Goal: Transaction & Acquisition: Obtain resource

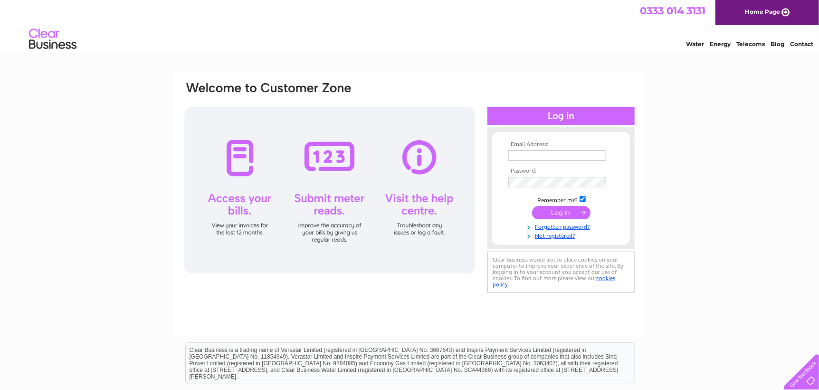
type input "louiseinlerwick@tiscali.co.uk"
click at [567, 213] on input "submit" at bounding box center [561, 212] width 58 height 13
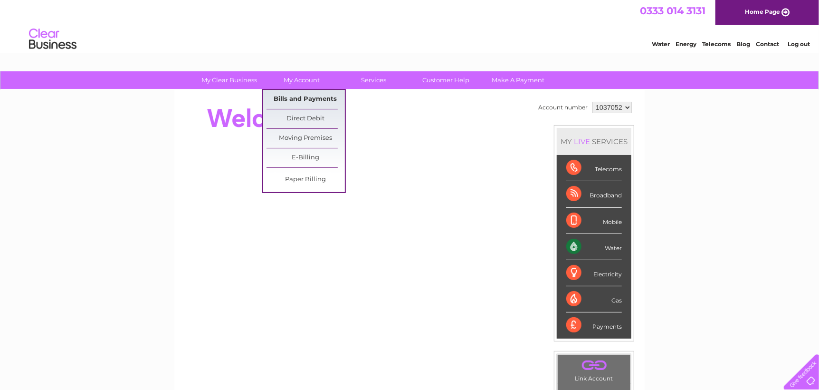
click at [307, 95] on link "Bills and Payments" at bounding box center [306, 99] width 78 height 19
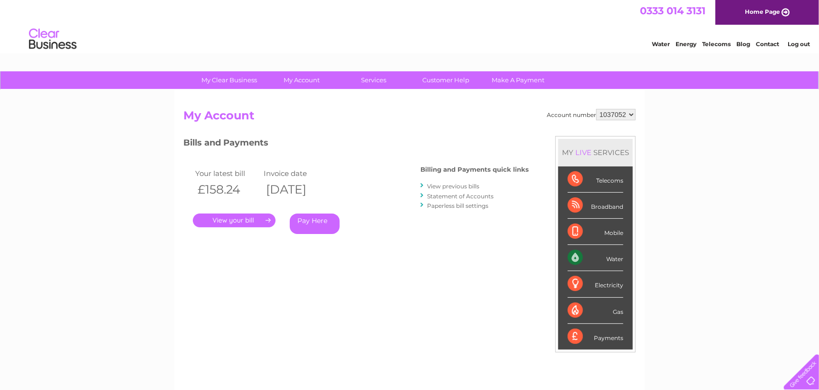
click at [463, 188] on link "View previous bills" at bounding box center [453, 185] width 52 height 7
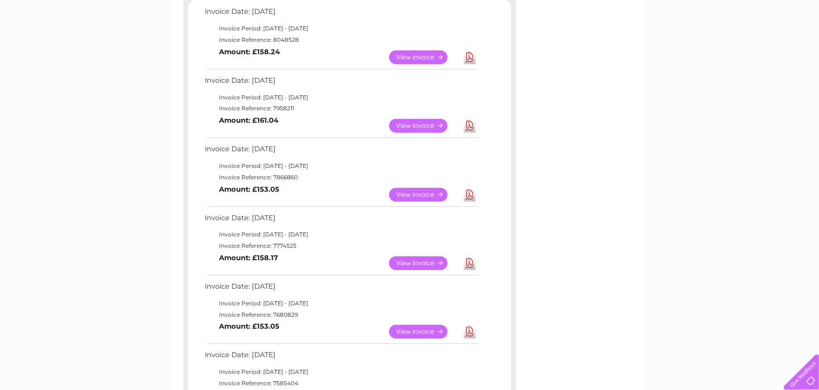
scroll to position [190, 0]
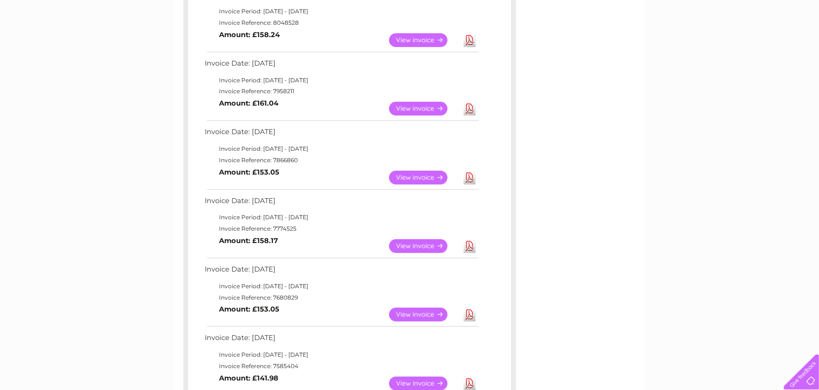
click at [420, 247] on link "View" at bounding box center [424, 246] width 70 height 14
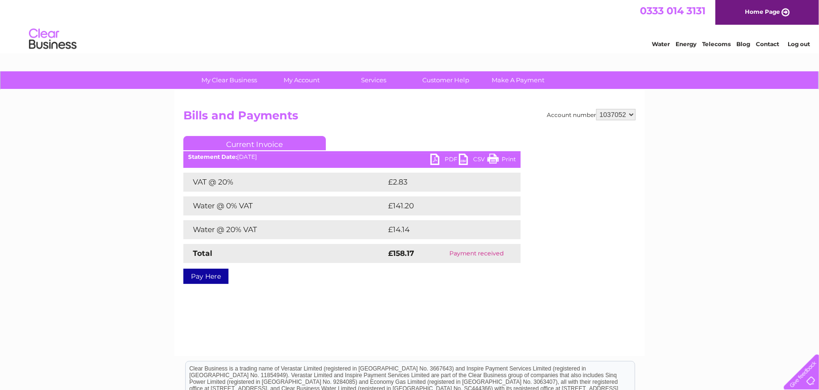
click at [438, 156] on link "PDF" at bounding box center [444, 160] width 29 height 14
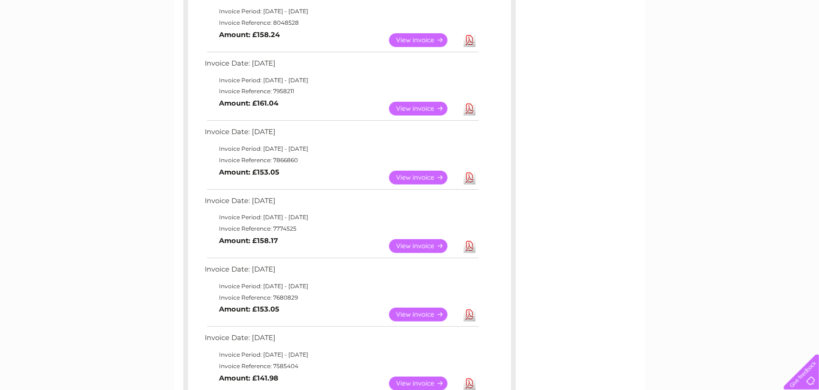
click at [428, 176] on link "View" at bounding box center [424, 178] width 70 height 14
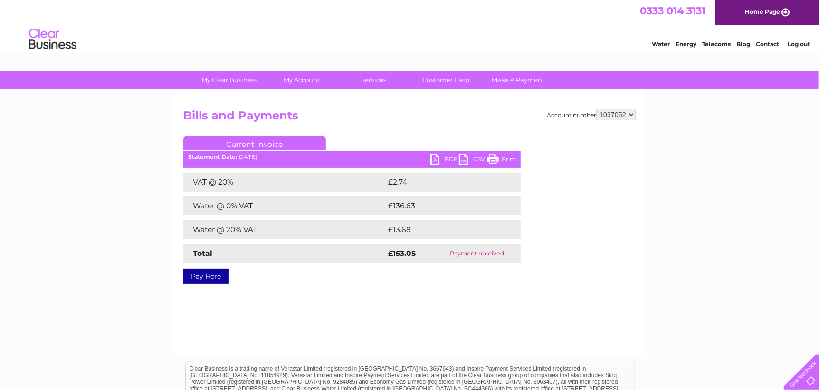
click at [451, 159] on link "PDF" at bounding box center [444, 160] width 29 height 14
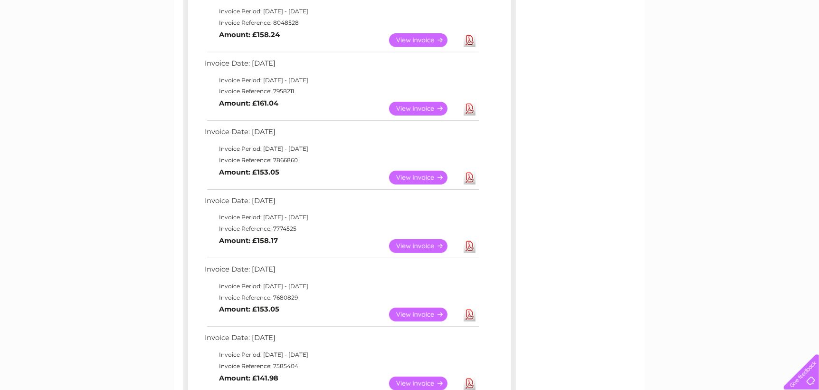
click at [419, 107] on link "View" at bounding box center [424, 109] width 70 height 14
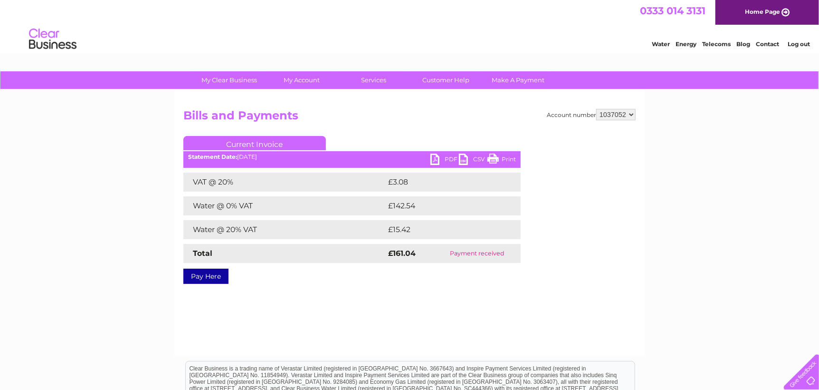
click at [446, 156] on link "PDF" at bounding box center [444, 160] width 29 height 14
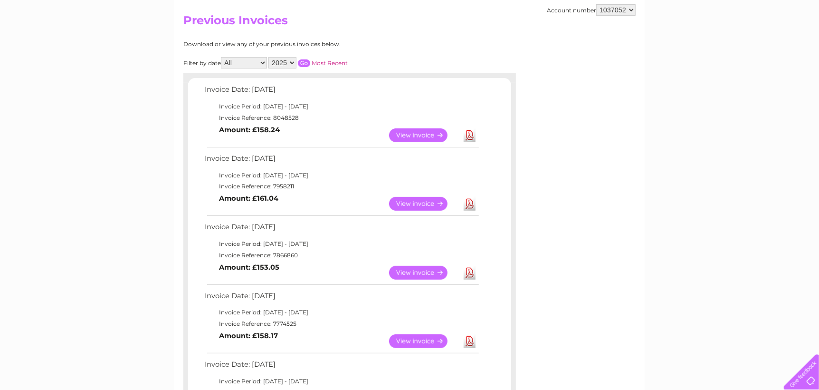
scroll to position [48, 0]
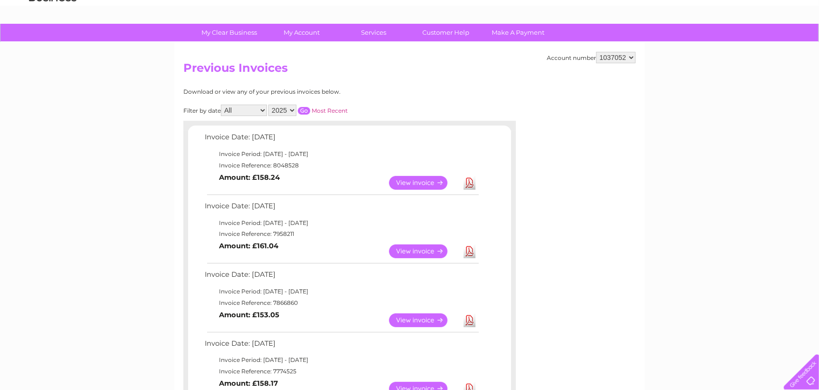
click at [425, 182] on link "View" at bounding box center [424, 183] width 70 height 14
click at [416, 181] on link "View" at bounding box center [424, 183] width 70 height 14
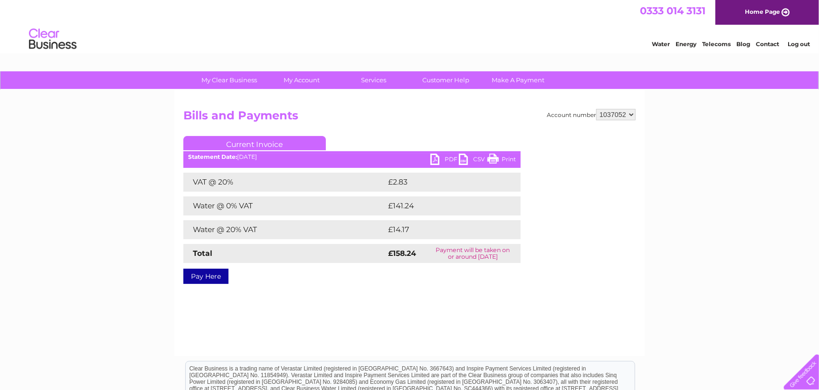
click at [449, 159] on link "PDF" at bounding box center [444, 160] width 29 height 14
